Goal: Information Seeking & Learning: Find specific fact

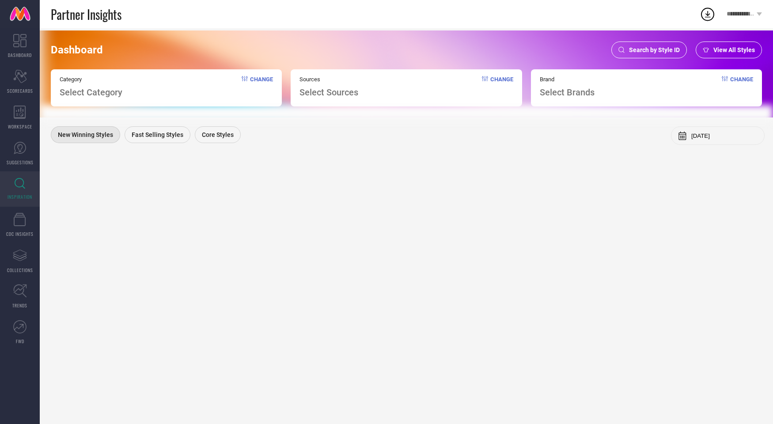
click at [649, 43] on div "Search by Style ID" at bounding box center [648, 49] width 75 height 17
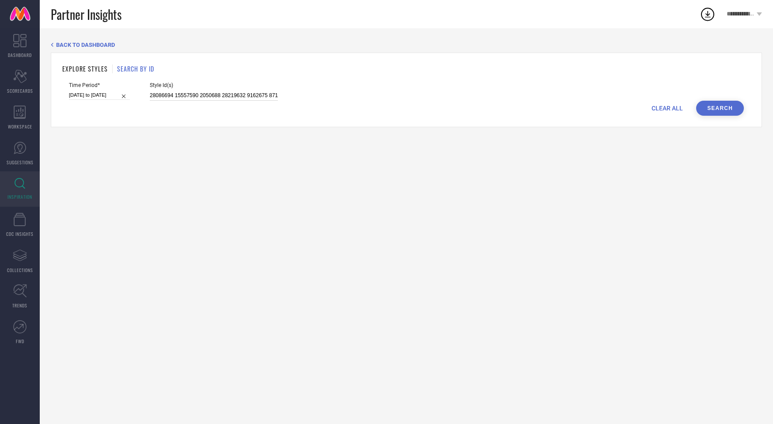
click at [256, 94] on input "28086694 15557590 2050688 28219632 9162675 8717979 28086692 17091614 8717975 29…" at bounding box center [214, 95] width 128 height 10
paste input "15767136 15767136 11780968 32907191 15997682 22933134 32449832 22913912 1188912…"
click at [732, 111] on button "Search" at bounding box center [720, 108] width 48 height 15
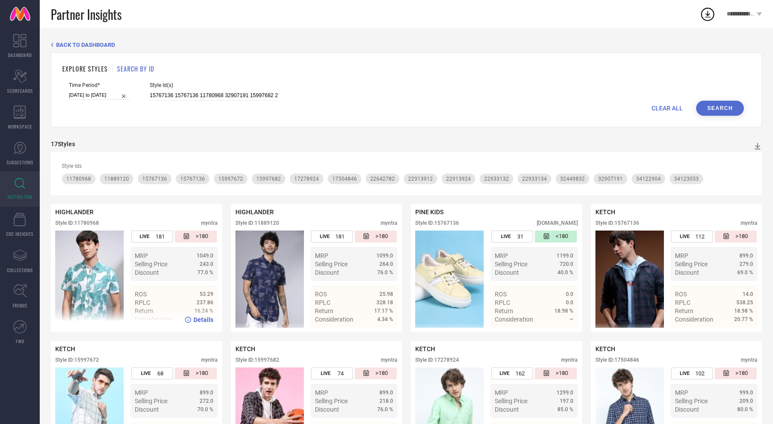
click at [90, 281] on img at bounding box center [89, 278] width 68 height 97
click at [230, 91] on input "15767136 15767136 11780968 32907191 15997682 22933134 32449832 22913912 1188912…" at bounding box center [214, 95] width 128 height 10
paste input "1780968"
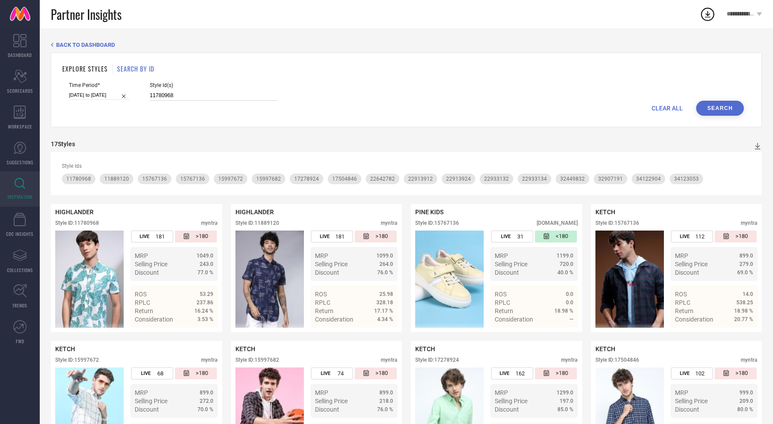
type input "11780968"
click at [722, 109] on button "Search" at bounding box center [720, 108] width 48 height 15
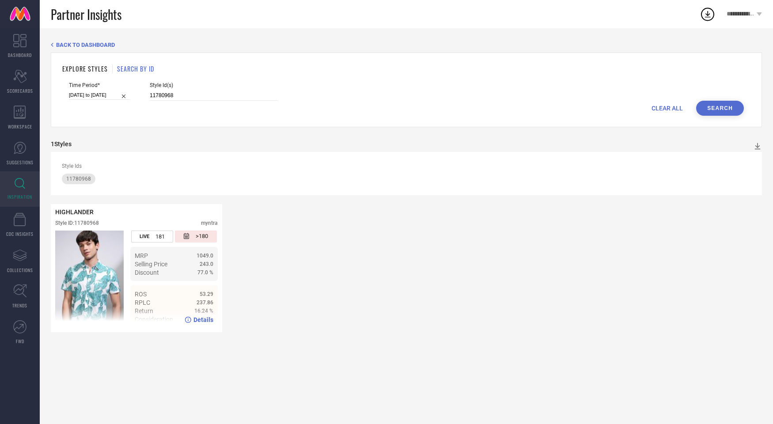
click at [102, 255] on img at bounding box center [89, 278] width 68 height 97
